Goal: Use online tool/utility: Utilize a website feature to perform a specific function

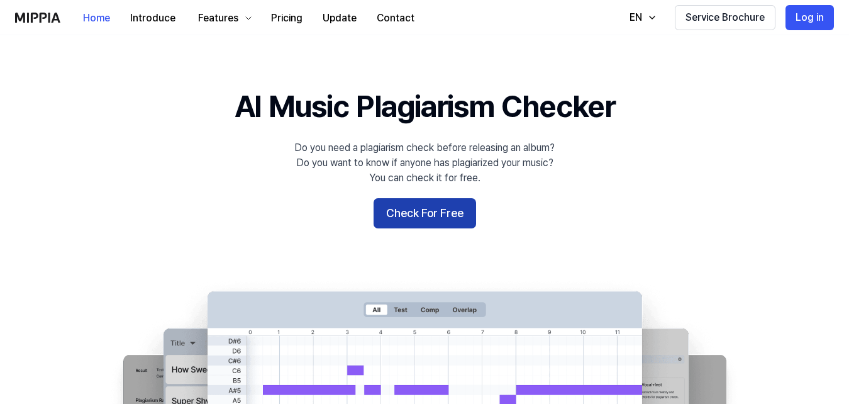
click at [450, 207] on button "Check For Free" at bounding box center [425, 213] width 103 height 30
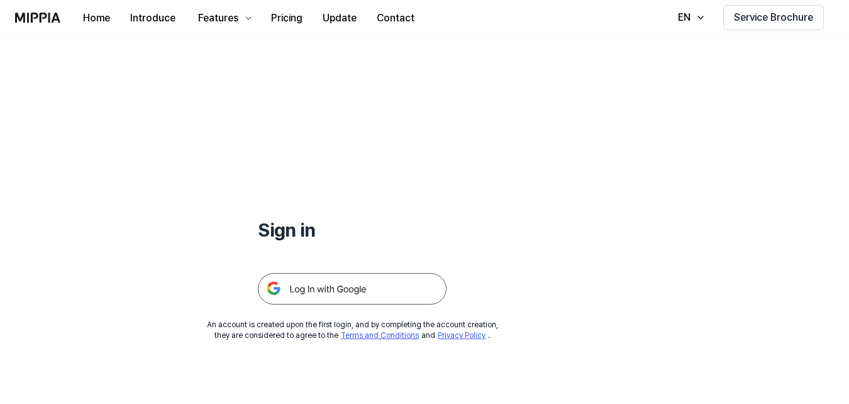
click at [382, 280] on img at bounding box center [352, 288] width 189 height 31
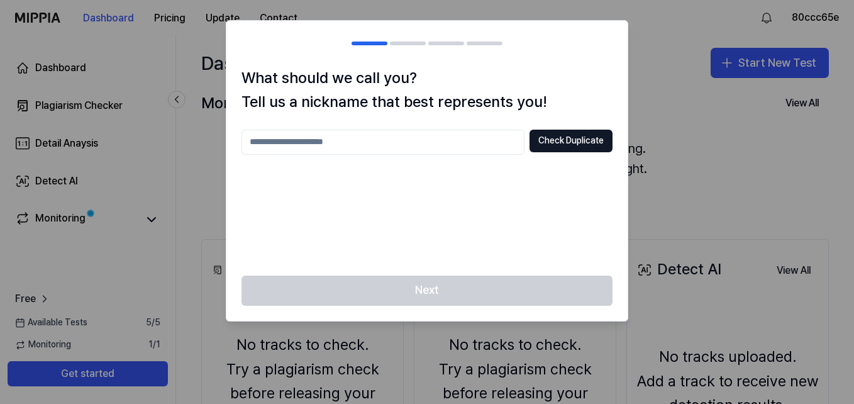
click at [446, 145] on input "text" at bounding box center [383, 142] width 283 height 25
type input "***"
click at [567, 137] on button "Check Duplicate" at bounding box center [571, 141] width 83 height 23
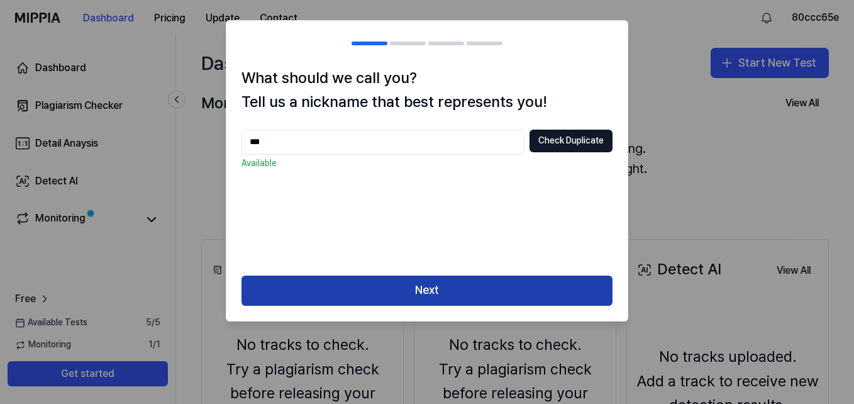
click at [504, 299] on button "Next" at bounding box center [427, 290] width 371 height 30
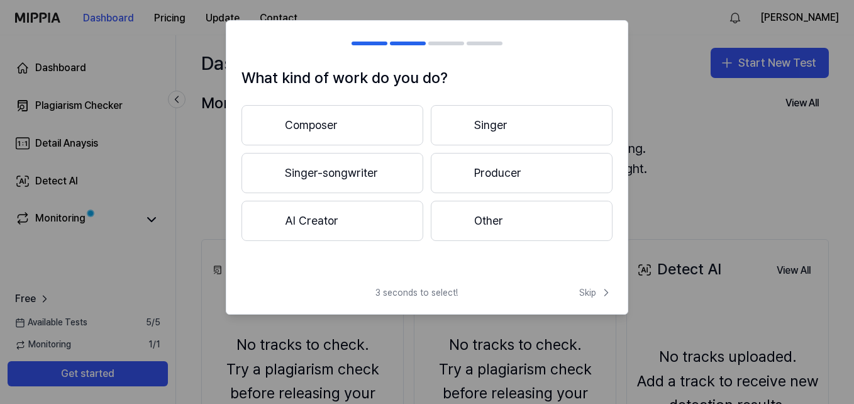
click at [511, 243] on div "What kind of work do you do? Composer Singer Singer-songwriter Producer AI Crea…" at bounding box center [426, 171] width 401 height 210
click at [513, 231] on button "Other" at bounding box center [522, 221] width 182 height 40
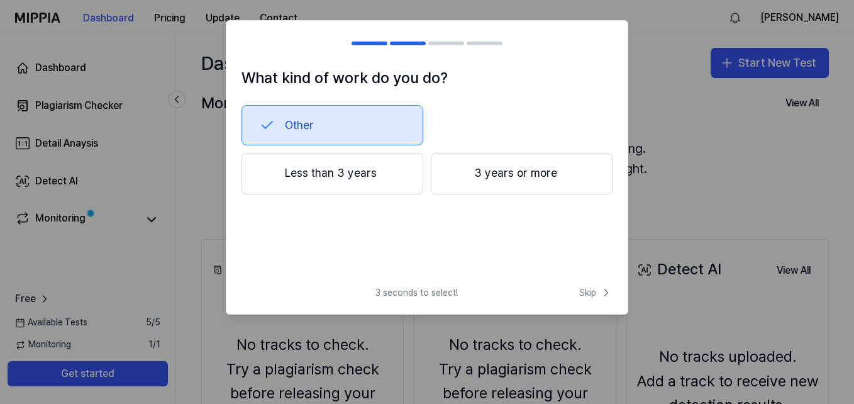
click at [396, 188] on button "Less than 3 years" at bounding box center [333, 174] width 182 height 42
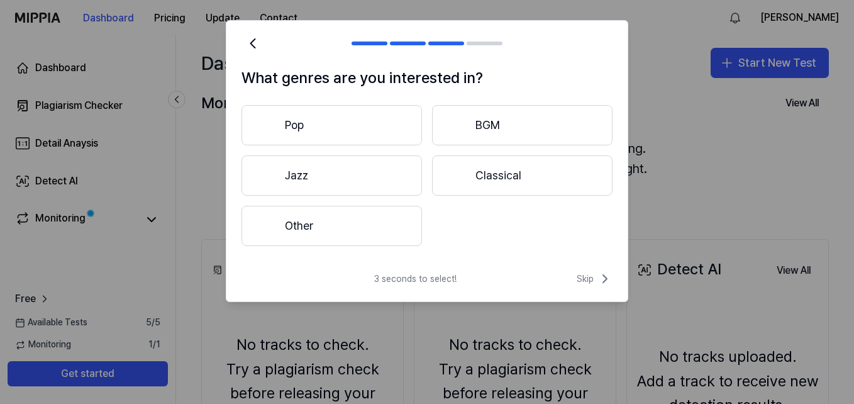
click at [401, 192] on button "Jazz" at bounding box center [332, 175] width 181 height 40
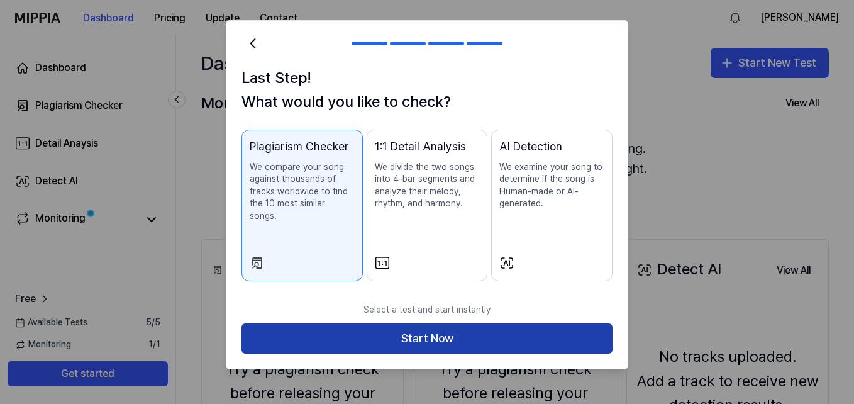
click at [521, 324] on button "Start Now" at bounding box center [427, 338] width 371 height 30
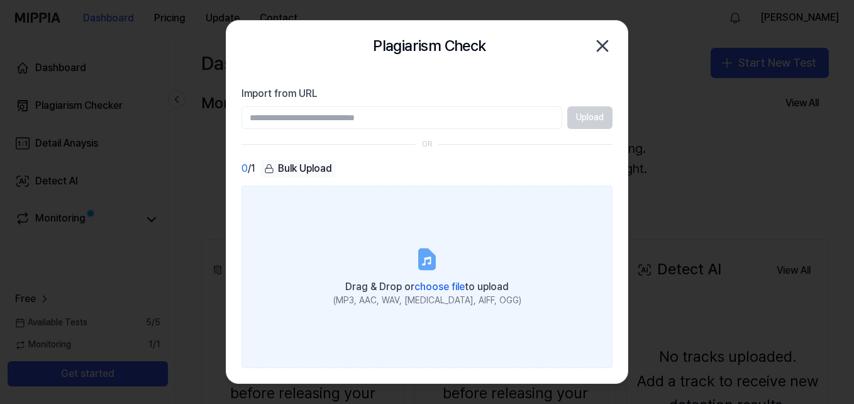
click at [430, 285] on span "choose file" at bounding box center [439, 287] width 50 height 12
click at [0, 0] on input "Drag & Drop or choose file to upload (MP3, AAC, WAV, FLAC, AIFF, OGG)" at bounding box center [0, 0] width 0 height 0
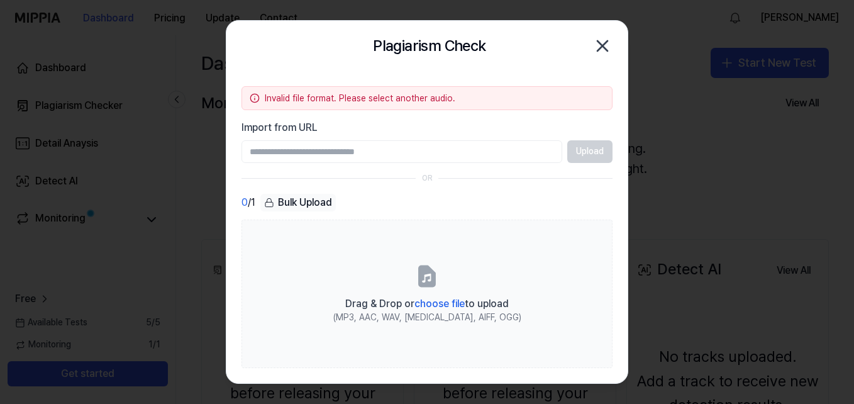
click at [386, 158] on input "Import from URL" at bounding box center [402, 151] width 321 height 23
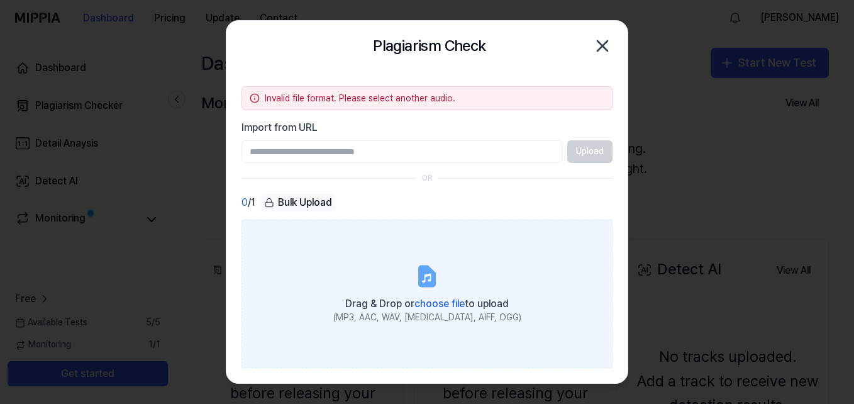
click at [412, 297] on div "Drag & Drop or choose file to upload" at bounding box center [427, 303] width 188 height 18
click at [0, 0] on input "Drag & Drop or choose file to upload (MP3, AAC, WAV, FLAC, AIFF, OGG)" at bounding box center [0, 0] width 0 height 0
click at [452, 301] on span "choose file" at bounding box center [439, 303] width 50 height 12
click at [0, 0] on input "Drag & Drop or choose file to upload (MP3, AAC, WAV, FLAC, AIFF, OGG)" at bounding box center [0, 0] width 0 height 0
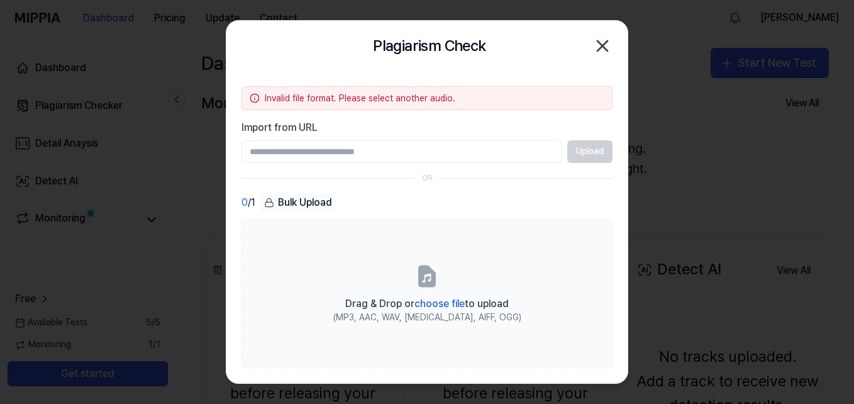
click at [457, 157] on input "Import from URL" at bounding box center [402, 151] width 321 height 23
paste input "**********"
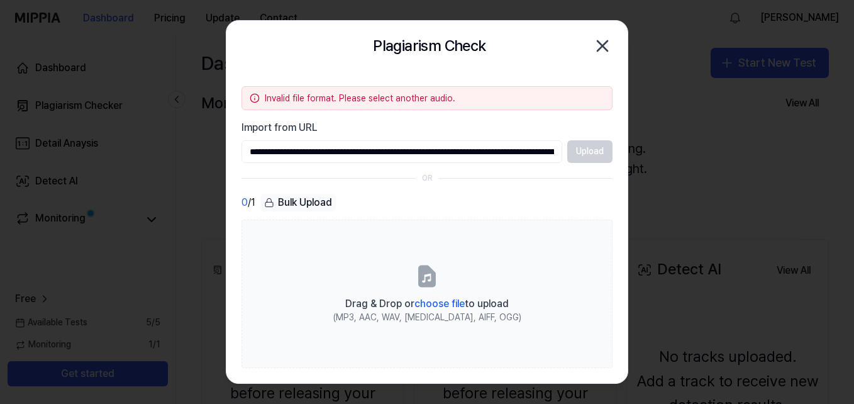
scroll to position [0, 206]
type input "**********"
click at [597, 157] on button "Upload" at bounding box center [589, 151] width 45 height 23
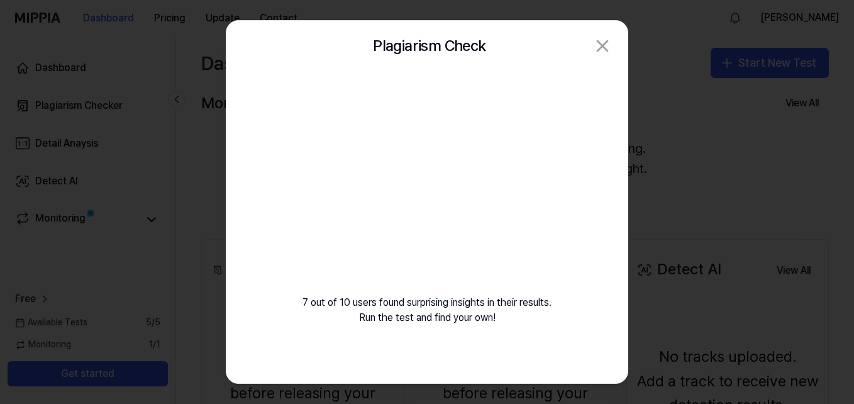
drag, startPoint x: 535, startPoint y: 42, endPoint x: 535, endPoint y: 79, distance: 36.5
click at [535, 79] on div "Plagiarism Check Close 7 out of 10 users found surprising insights in their res…" at bounding box center [427, 202] width 403 height 364
drag, startPoint x: 535, startPoint y: 79, endPoint x: 718, endPoint y: 97, distance: 184.0
click at [718, 97] on div at bounding box center [427, 202] width 854 height 404
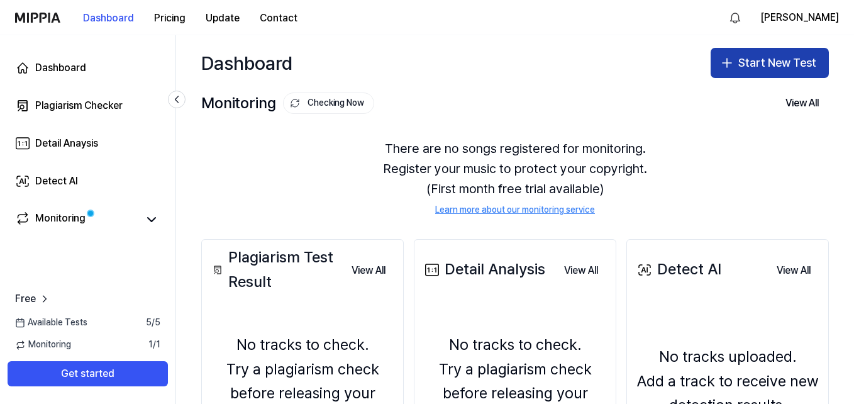
click at [758, 71] on button "Start New Test" at bounding box center [770, 63] width 118 height 30
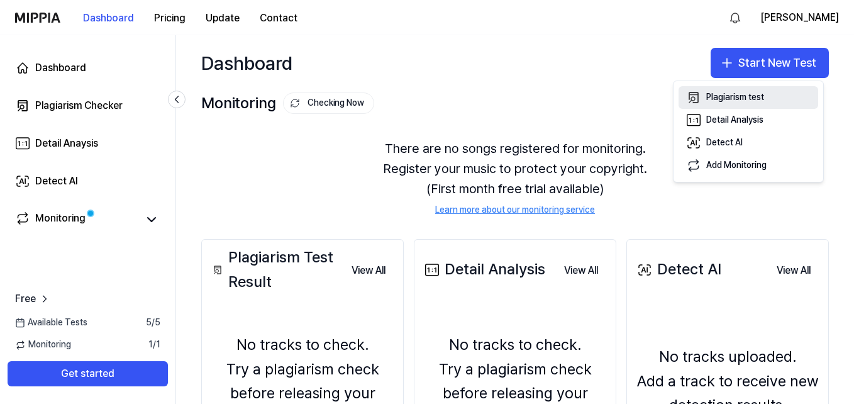
click at [753, 101] on div "Plagiarism test" at bounding box center [735, 97] width 58 height 13
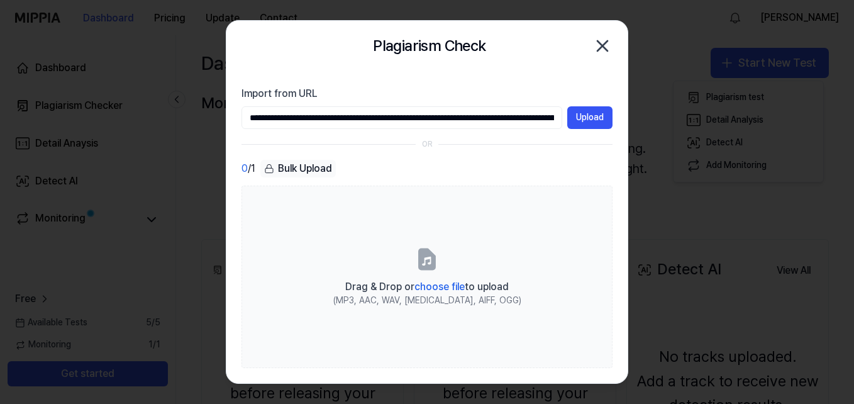
scroll to position [0, 206]
type input "**********"
click at [606, 111] on button "Upload" at bounding box center [589, 117] width 45 height 23
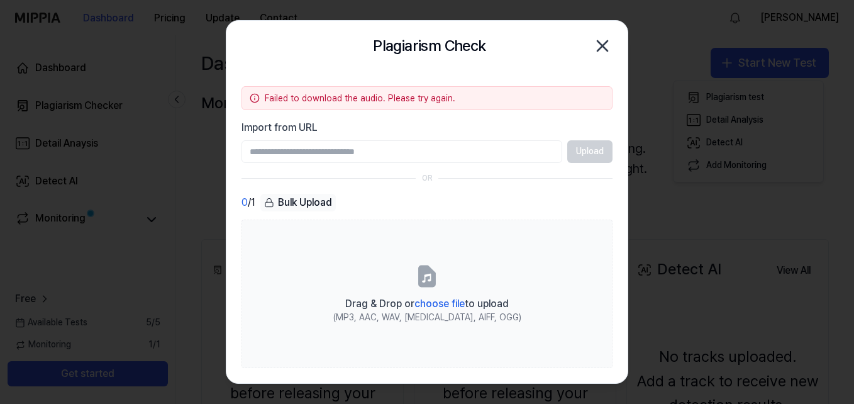
click at [608, 52] on icon "button" at bounding box center [602, 46] width 20 height 20
